Goal: Browse casually: Explore the website without a specific task or goal

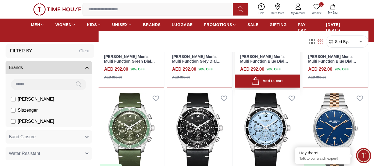
scroll to position [1604, 0]
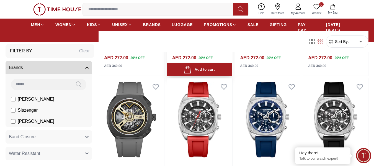
scroll to position [1991, 0]
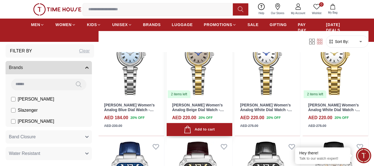
scroll to position [2766, 0]
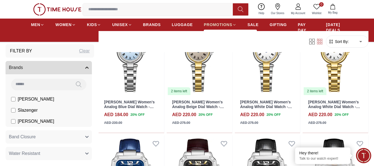
click at [217, 25] on span "PROMOTIONS" at bounding box center [218, 25] width 28 height 6
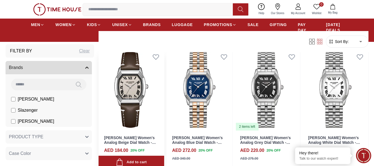
scroll to position [1632, 0]
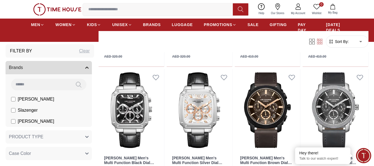
scroll to position [2627, 0]
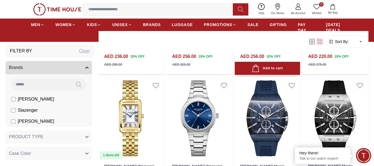
scroll to position [3319, 0]
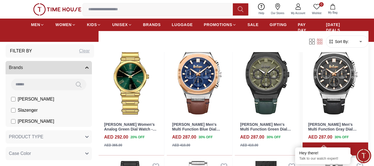
scroll to position [3595, 0]
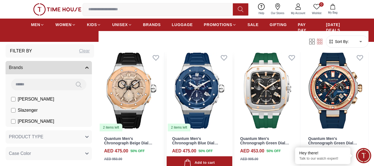
scroll to position [4812, 0]
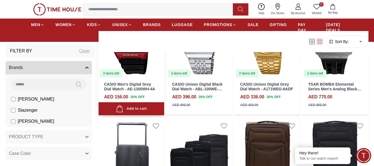
scroll to position [5061, 0]
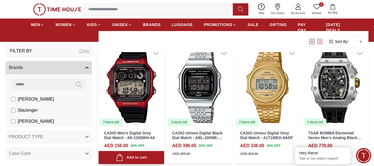
click at [135, 94] on img at bounding box center [131, 85] width 66 height 82
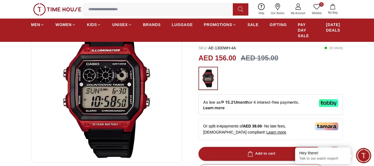
scroll to position [28, 0]
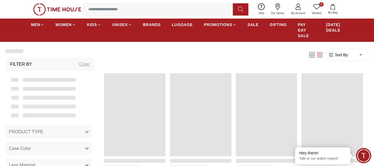
scroll to position [572, 0]
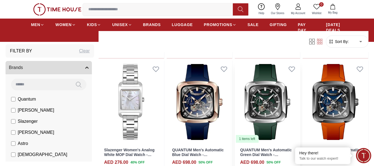
scroll to position [6016, 0]
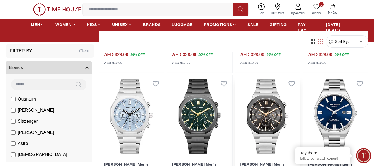
scroll to position [6682, 0]
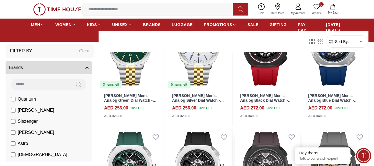
scroll to position [7318, 0]
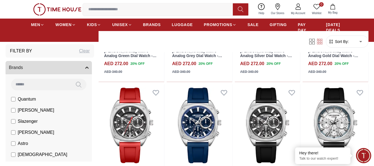
drag, startPoint x: 210, startPoint y: 31, endPoint x: 224, endPoint y: 33, distance: 14.5
click at [210, 31] on div "Filter Sort By: ​ ****** ​" at bounding box center [233, 41] width 270 height 21
click at [213, 26] on span "PROMOTIONS" at bounding box center [218, 25] width 28 height 6
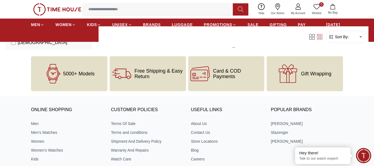
scroll to position [1274, 0]
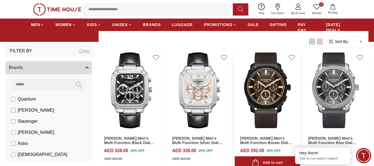
scroll to position [1882, 0]
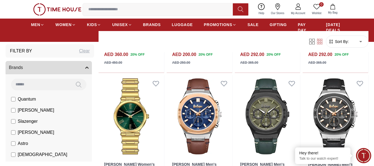
scroll to position [2961, 0]
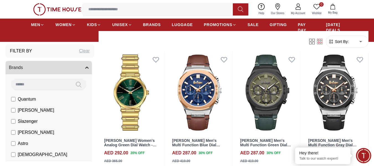
scroll to position [2988, 0]
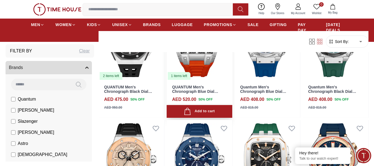
scroll to position [4178, 0]
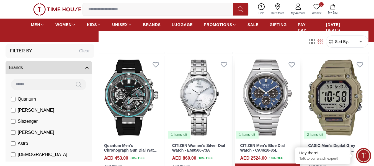
scroll to position [4316, 0]
click at [322, 93] on img at bounding box center [335, 97] width 66 height 82
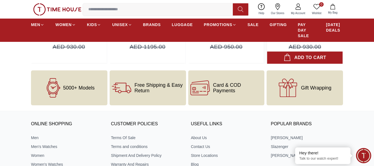
scroll to position [719, 0]
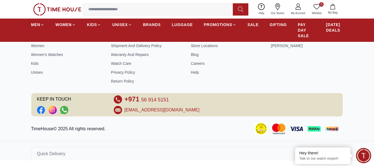
scroll to position [483, 0]
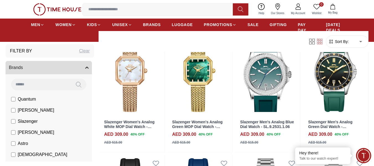
scroll to position [5540, 0]
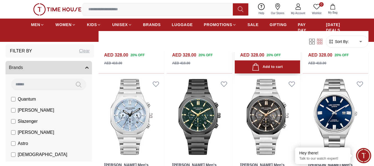
scroll to position [6011, 0]
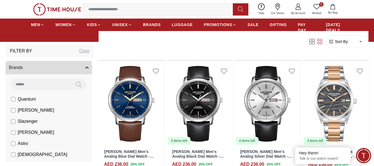
scroll to position [7146, 0]
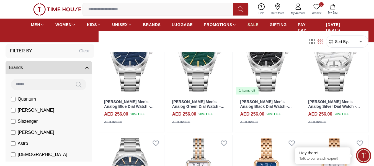
click at [251, 28] on link "SALE" at bounding box center [252, 25] width 11 height 10
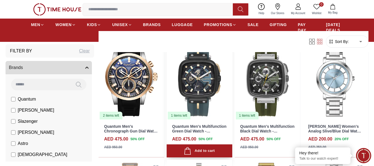
scroll to position [194, 0]
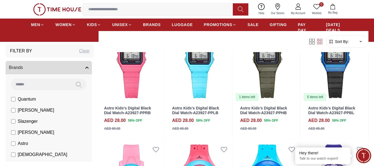
scroll to position [1549, 0]
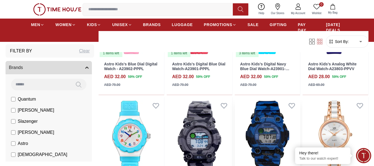
scroll to position [1715, 0]
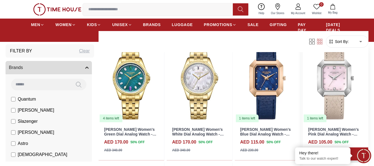
scroll to position [2738, 0]
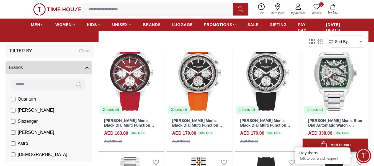
scroll to position [3236, 0]
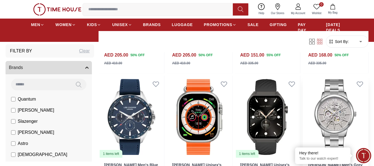
scroll to position [4204, 0]
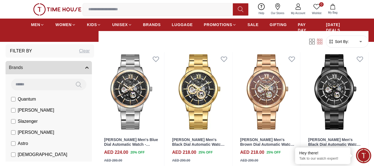
scroll to position [4453, 0]
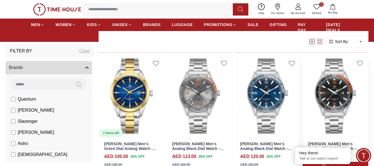
scroll to position [6160, 0]
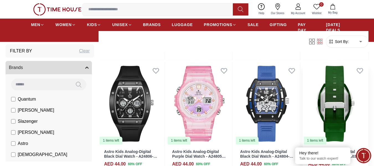
scroll to position [6831, 0]
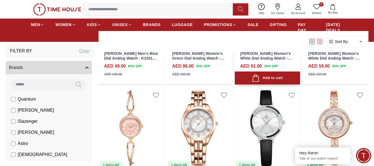
scroll to position [7364, 0]
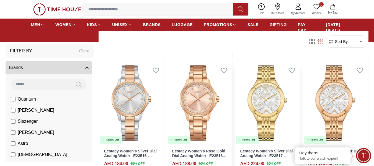
scroll to position [7976, 0]
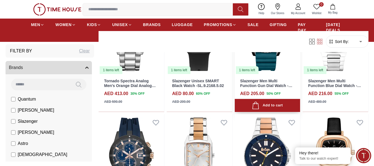
scroll to position [8546, 0]
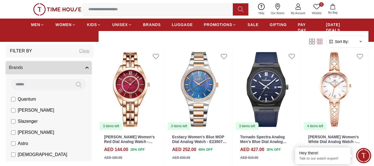
scroll to position [9209, 0]
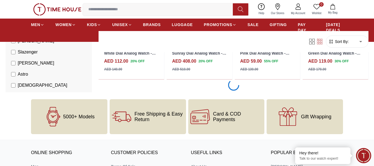
scroll to position [9957, 0]
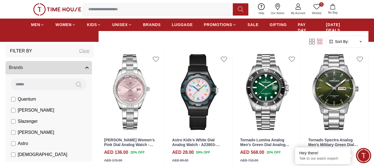
scroll to position [11090, 0]
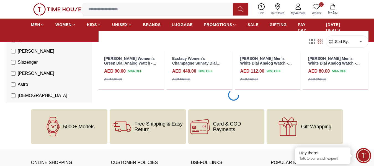
scroll to position [11733, 0]
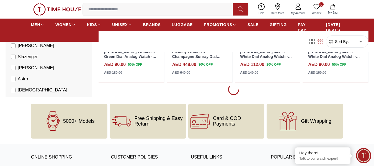
scroll to position [11754, 0]
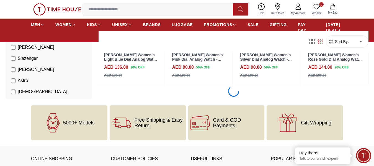
scroll to position [12970, 0]
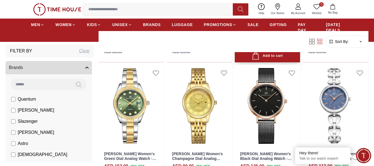
scroll to position [14187, 0]
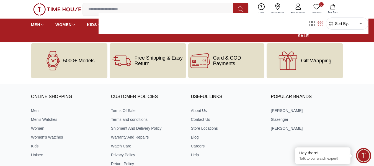
scroll to position [15459, 0]
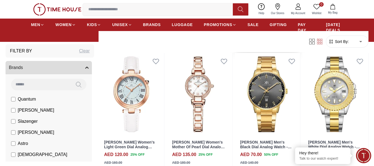
scroll to position [15804, 0]
